Goal: Contribute content

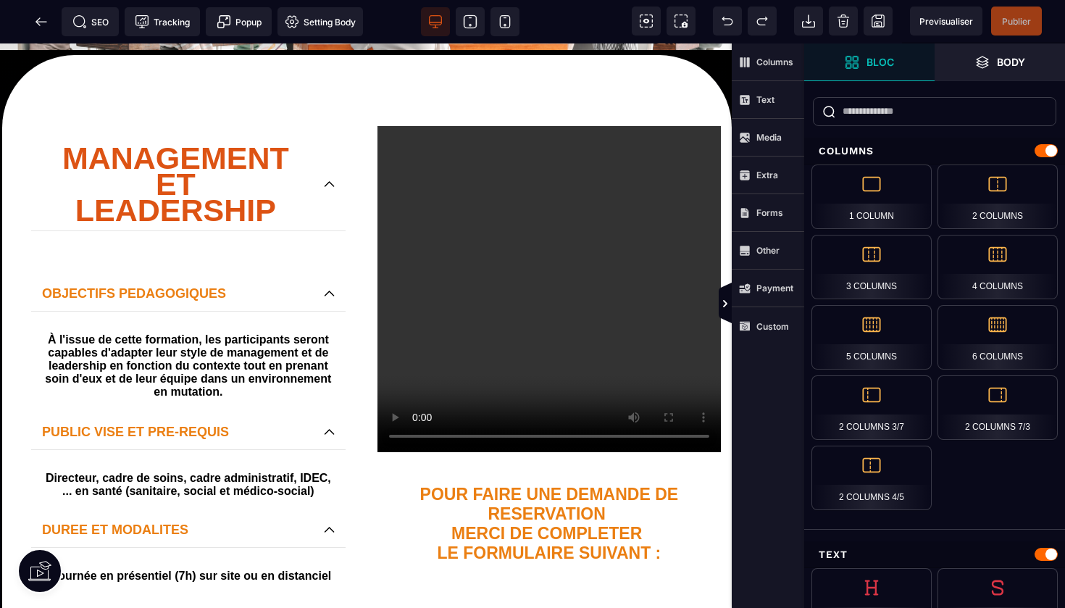
scroll to position [266, 0]
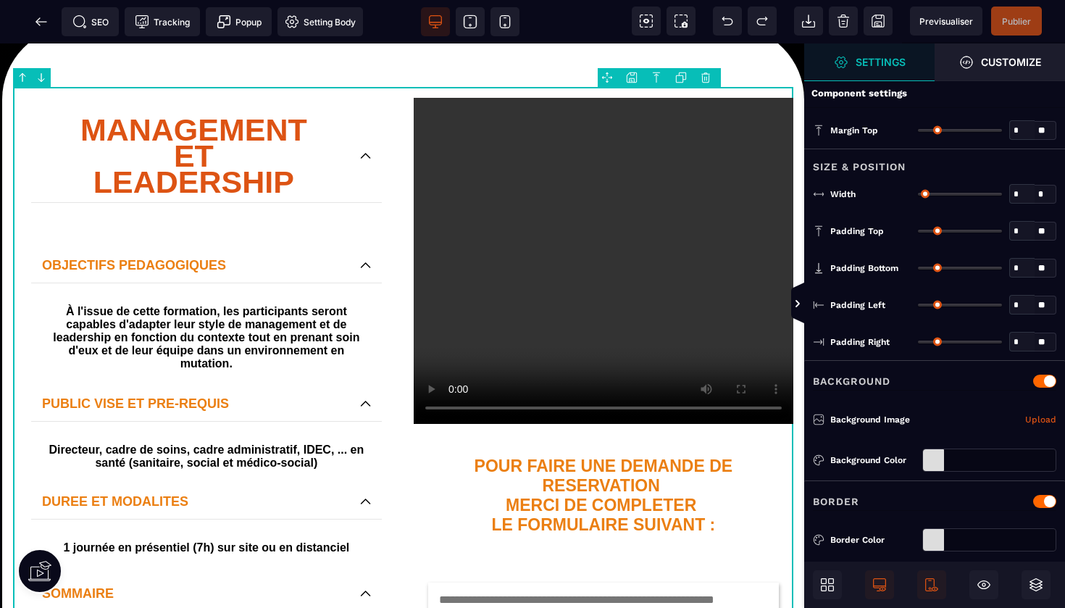
type input "*"
type input "****"
type input "**"
type input "*"
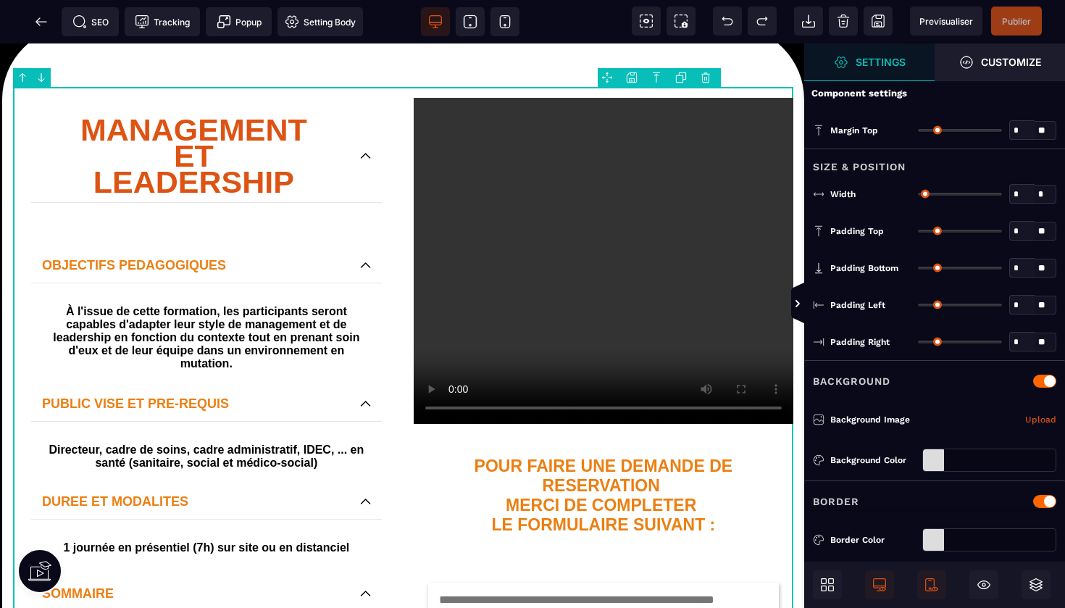
type input "*"
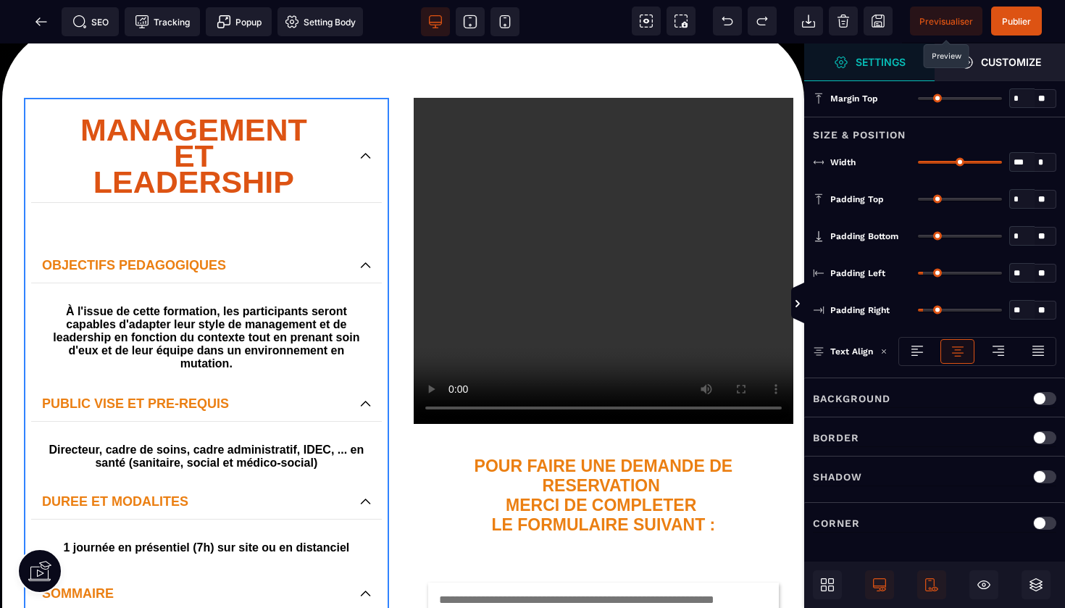
click at [947, 16] on span "Previsualiser" at bounding box center [947, 21] width 54 height 11
click at [942, 21] on span "Previsualiser" at bounding box center [947, 21] width 54 height 11
click at [1009, 30] on span "Publier" at bounding box center [1016, 21] width 51 height 29
click at [1015, 19] on span "Publier" at bounding box center [1016, 21] width 29 height 11
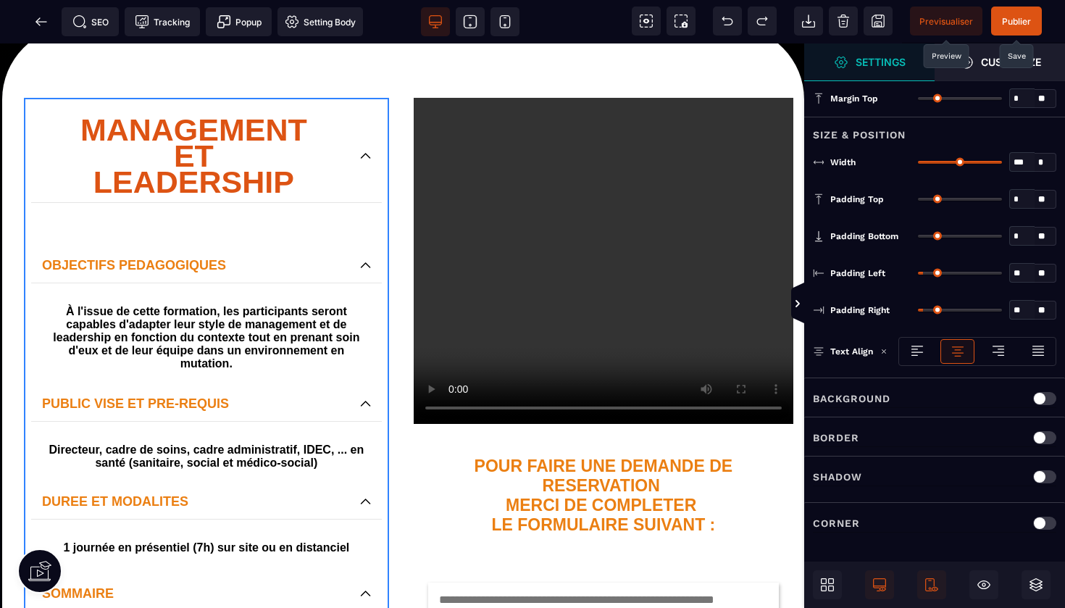
click at [1016, 19] on span "Publier" at bounding box center [1016, 21] width 29 height 11
click at [1010, 22] on span "Publier" at bounding box center [1016, 21] width 29 height 11
